Goal: Task Accomplishment & Management: Use online tool/utility

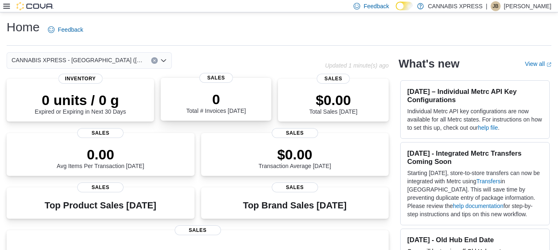
click at [210, 101] on p "0" at bounding box center [215, 99] width 59 height 17
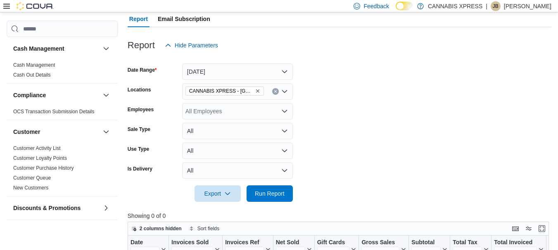
scroll to position [129, 0]
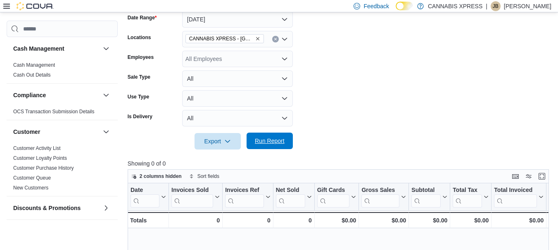
click at [274, 140] on span "Run Report" at bounding box center [270, 141] width 30 height 8
